Goal: Find specific fact: Find specific fact

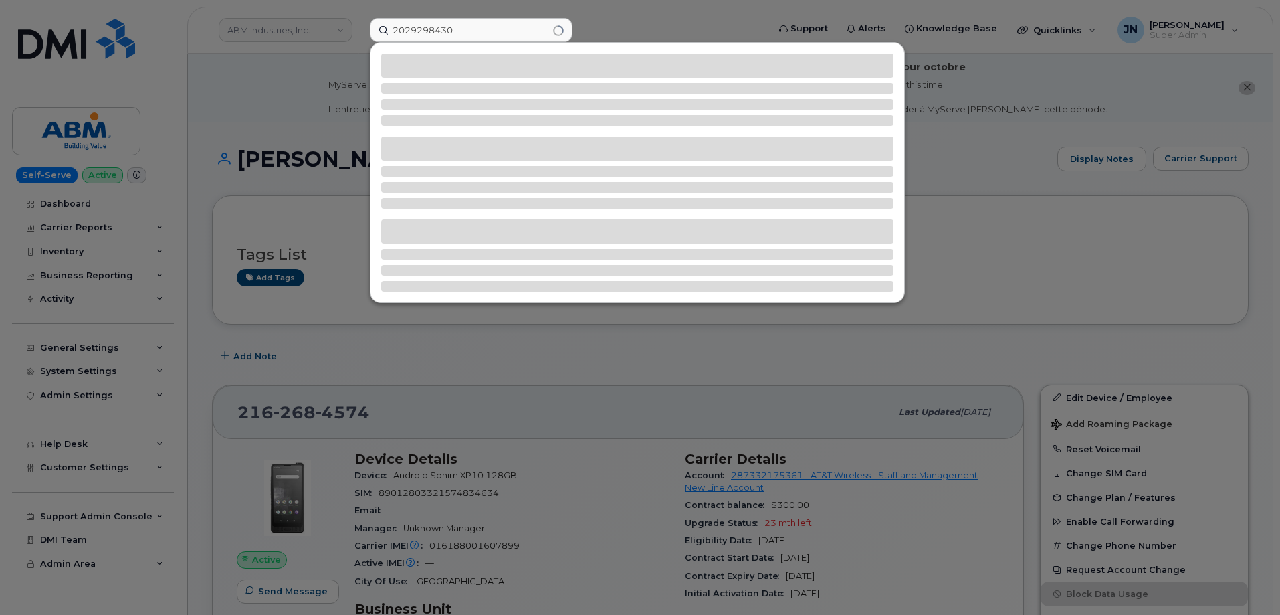
type input "2029298430"
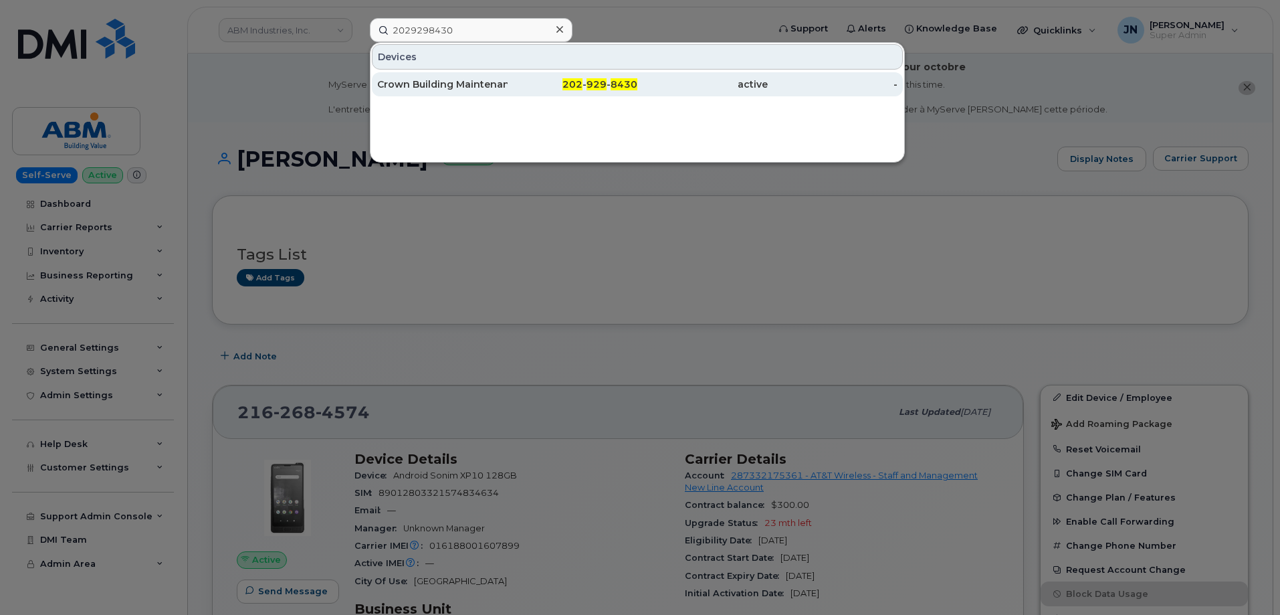
click at [634, 89] on span "8430" at bounding box center [624, 84] width 27 height 12
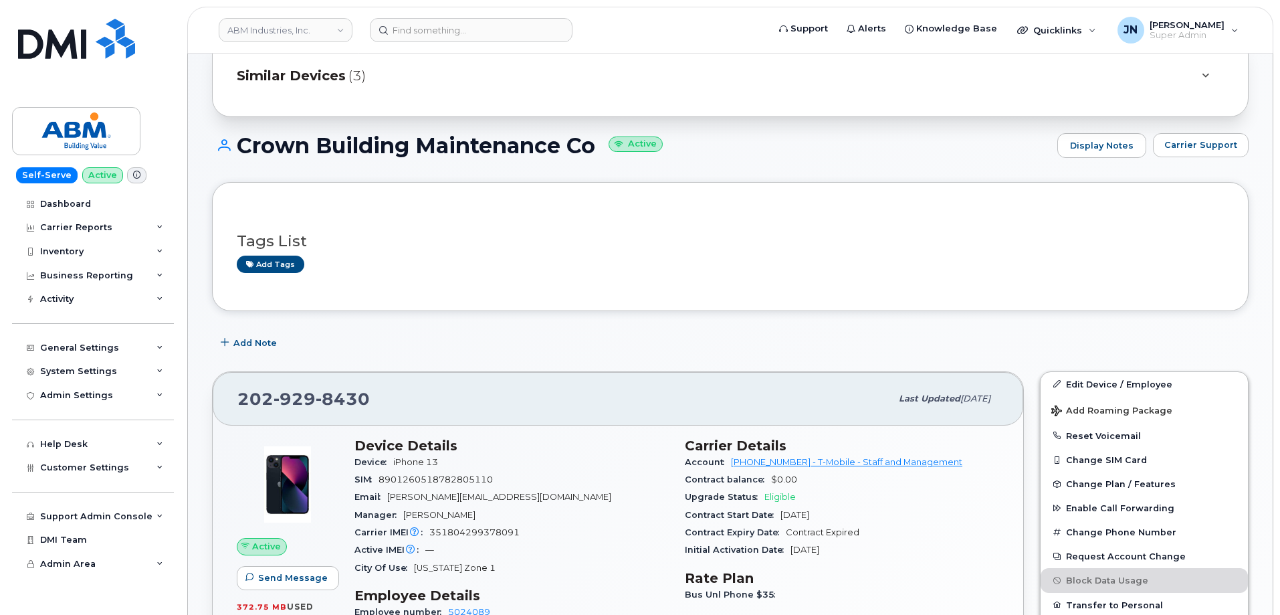
scroll to position [179, 0]
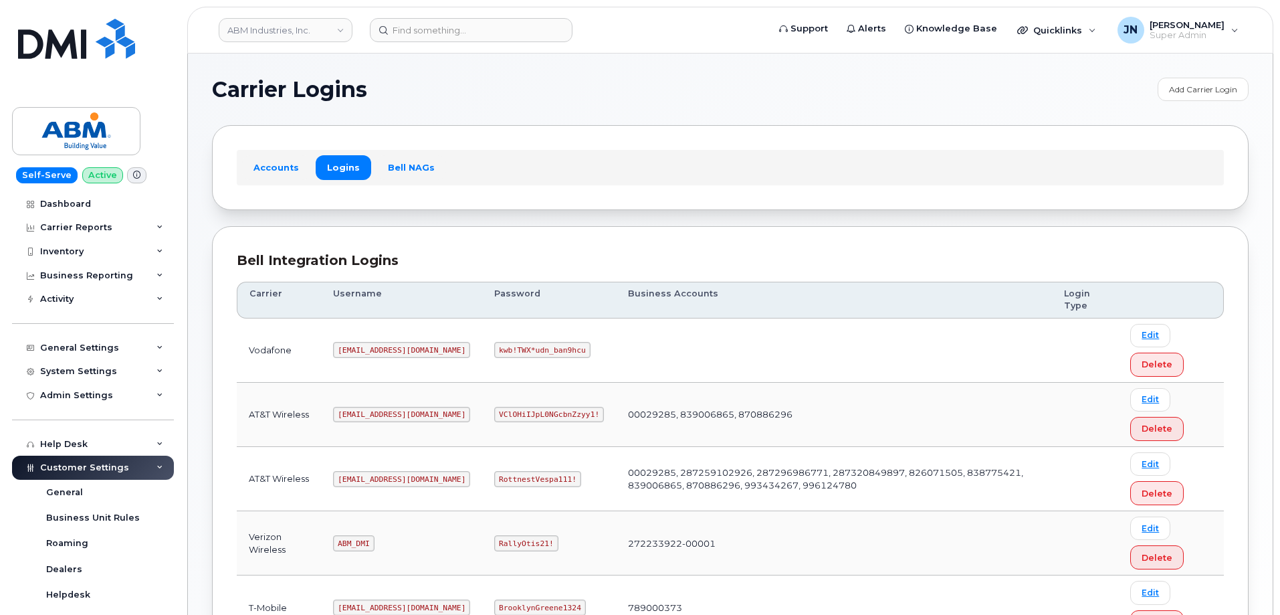
scroll to position [204, 0]
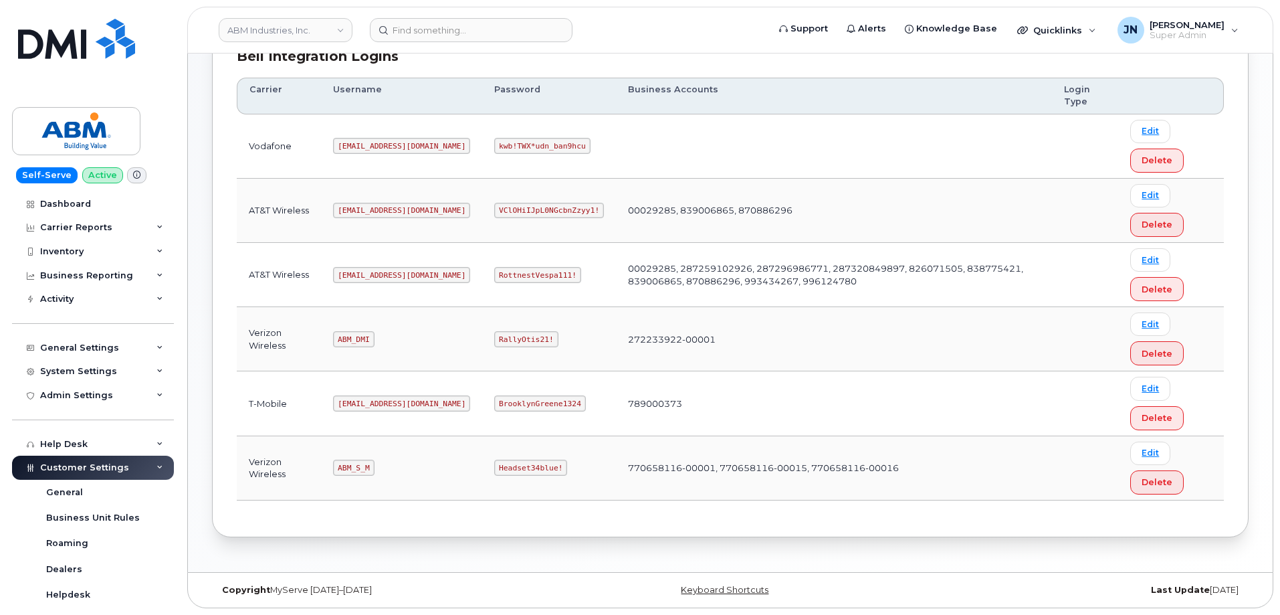
click at [370, 404] on code "abm@dminc.com" at bounding box center [401, 403] width 137 height 16
click at [371, 404] on code "abm@dminc.com" at bounding box center [401, 403] width 137 height 16
click at [374, 404] on code "abm@dminc.com" at bounding box center [401, 403] width 137 height 16
click at [375, 403] on code "abm@dminc.com" at bounding box center [401, 403] width 137 height 16
click at [376, 402] on code "abm@dminc.com" at bounding box center [401, 403] width 137 height 16
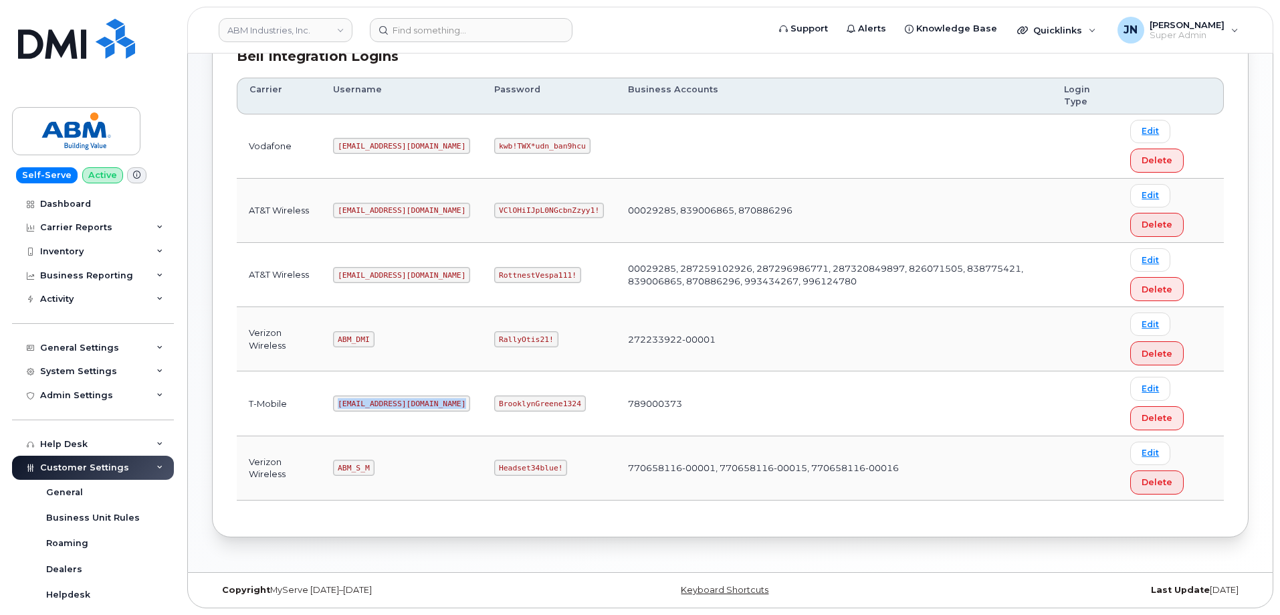
click at [376, 402] on code "abm@dminc.com" at bounding box center [401, 403] width 137 height 16
copy code "abm@dminc.com"
click at [494, 401] on code "BrooklynGreene1324" at bounding box center [539, 403] width 91 height 16
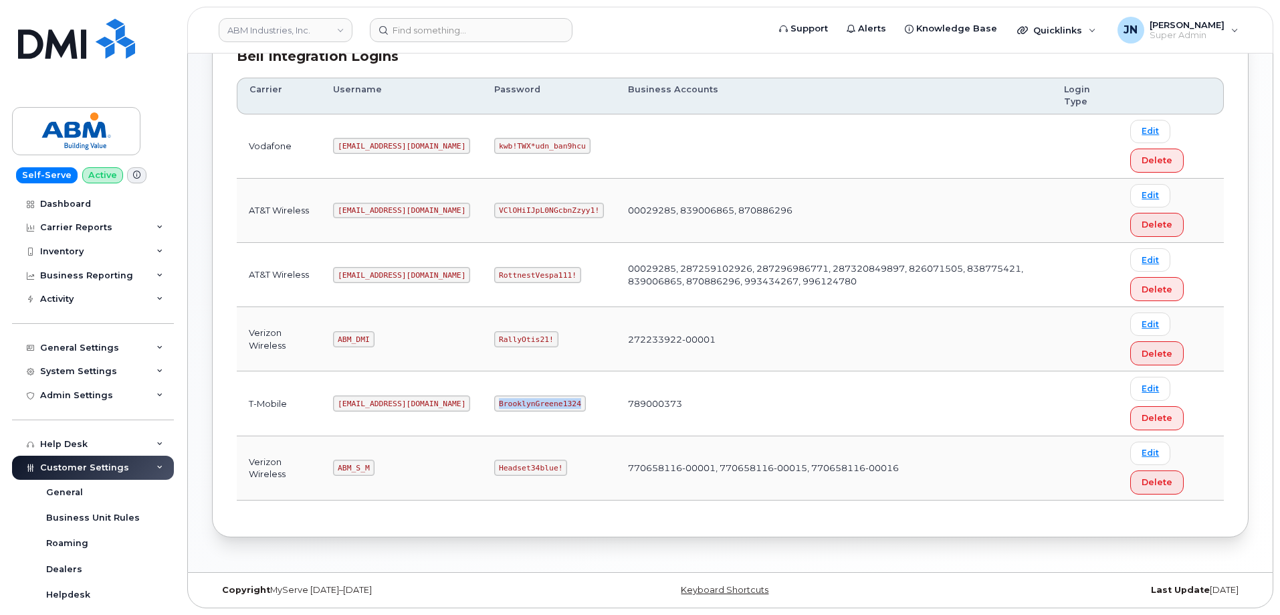
copy code "BrooklynGreene1324"
click at [360, 274] on code "abm@dminc.com" at bounding box center [401, 275] width 137 height 16
copy code "abm@dminc.com"
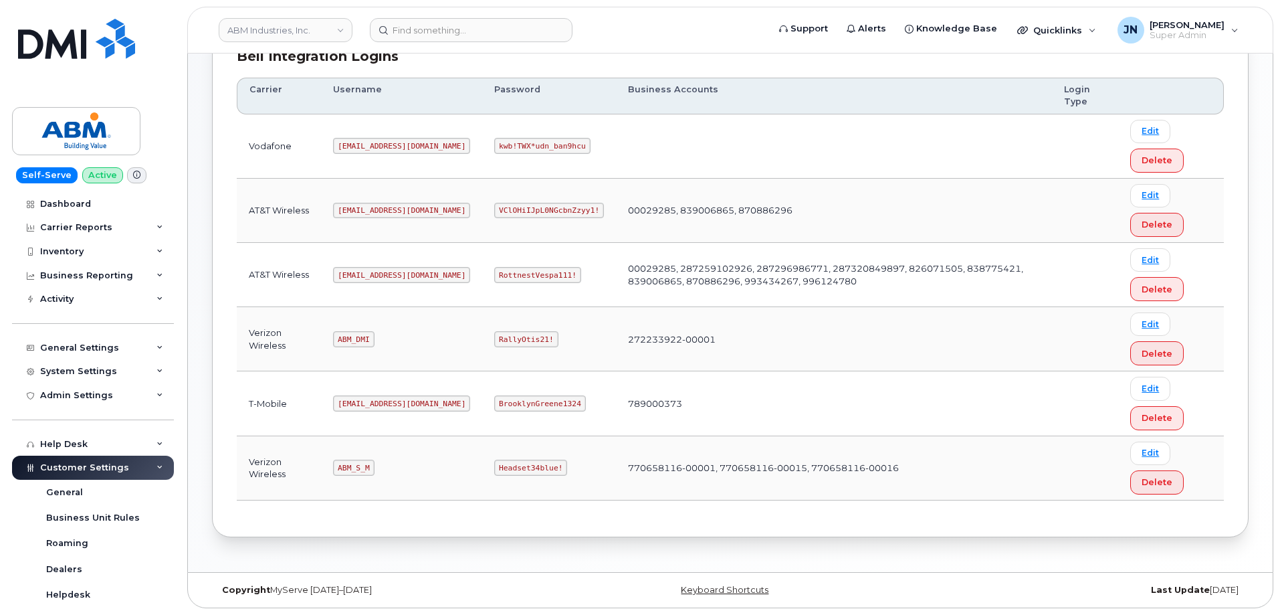
click at [494, 276] on code "RottnestVespa111!" at bounding box center [537, 275] width 87 height 16
click at [494, 275] on code "RottnestVespa111!" at bounding box center [537, 275] width 87 height 16
copy code "RottnestVespa111!"
